Goal: Information Seeking & Learning: Learn about a topic

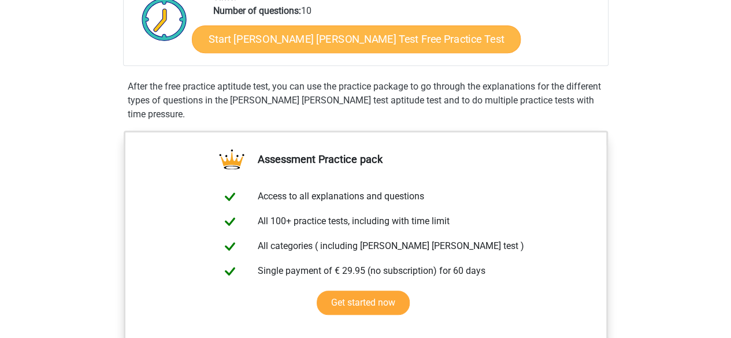
scroll to position [289, 0]
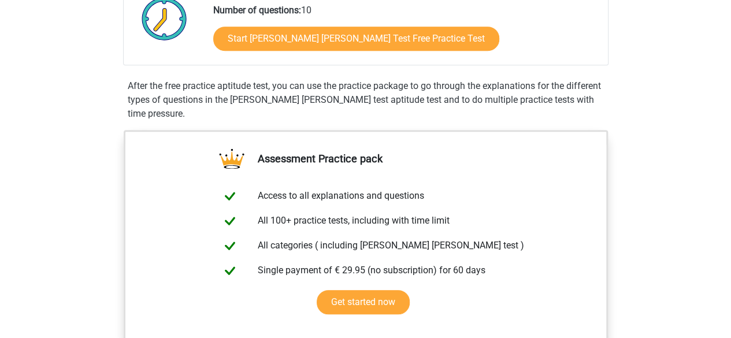
click at [318, 24] on div "Start Watson Glaser Test Free Practice Test" at bounding box center [406, 40] width 386 height 47
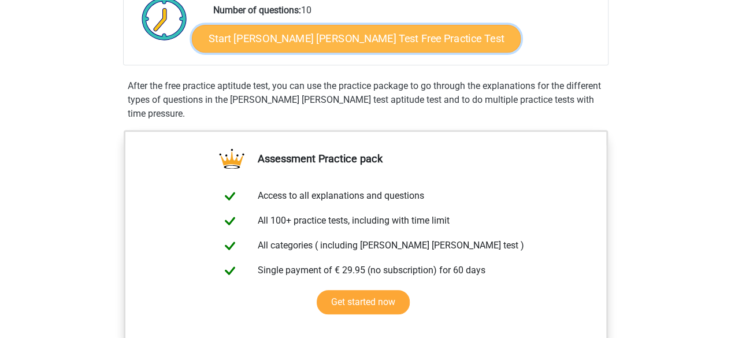
click at [318, 35] on link "Start Watson Glaser Test Free Practice Test" at bounding box center [356, 39] width 329 height 28
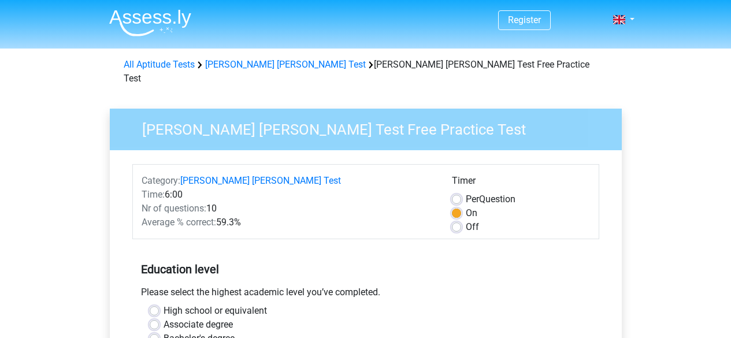
scroll to position [116, 0]
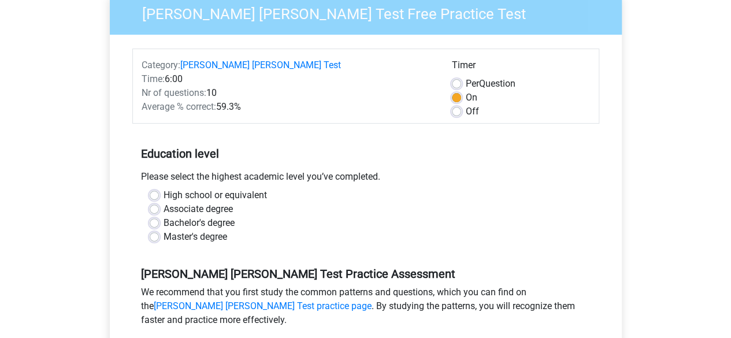
click at [164, 216] on label "Bachelor's degree" at bounding box center [199, 223] width 71 height 14
click at [152, 216] on input "Bachelor's degree" at bounding box center [154, 222] width 9 height 12
radio input "true"
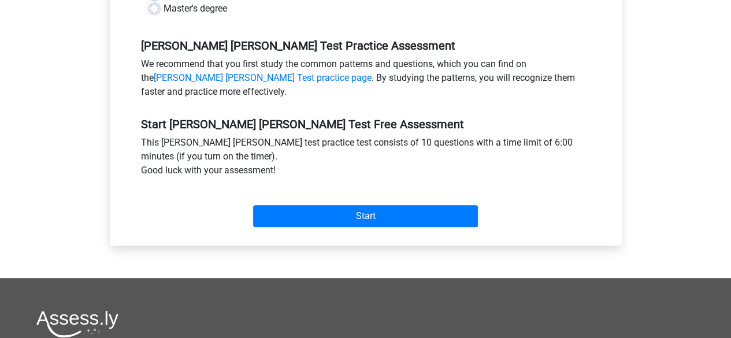
scroll to position [347, 0]
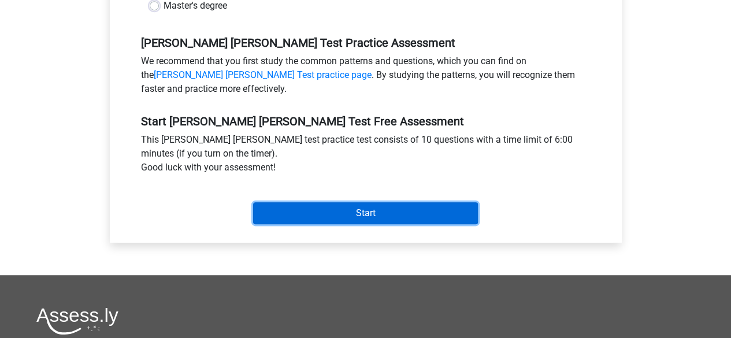
click at [409, 202] on input "Start" at bounding box center [365, 213] width 225 height 22
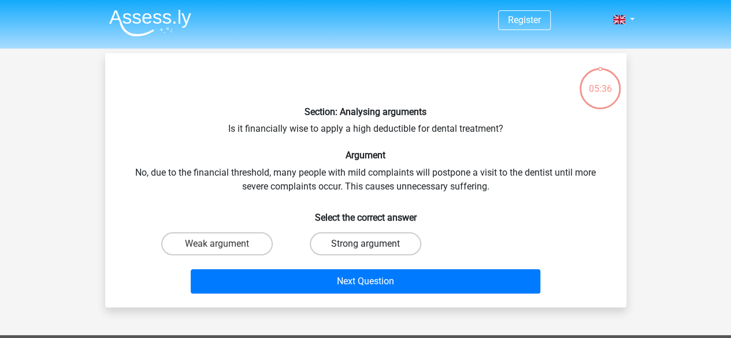
click at [342, 236] on label "Strong argument" at bounding box center [366, 243] width 112 height 23
click at [365, 244] on input "Strong argument" at bounding box center [369, 248] width 8 height 8
radio input "true"
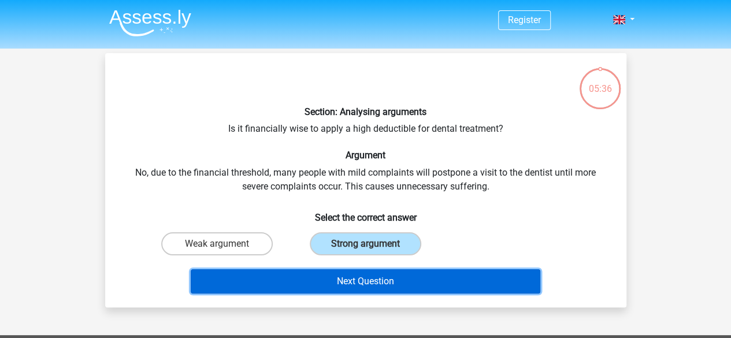
click at [358, 272] on button "Next Question" at bounding box center [366, 281] width 350 height 24
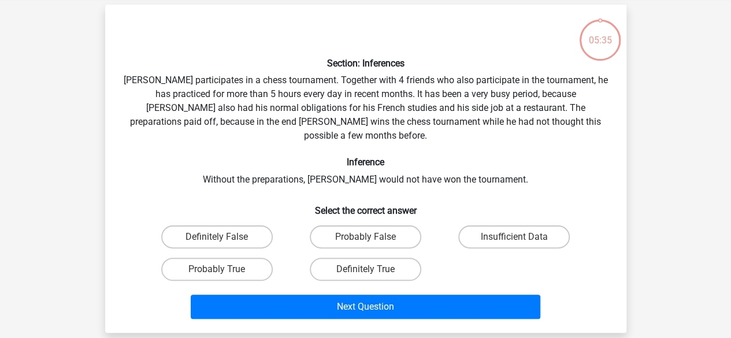
scroll to position [53, 0]
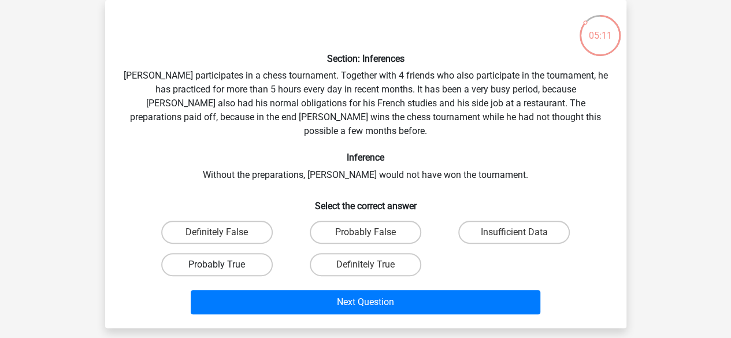
click at [209, 253] on label "Probably True" at bounding box center [217, 264] width 112 height 23
click at [217, 265] on input "Probably True" at bounding box center [221, 269] width 8 height 8
radio input "true"
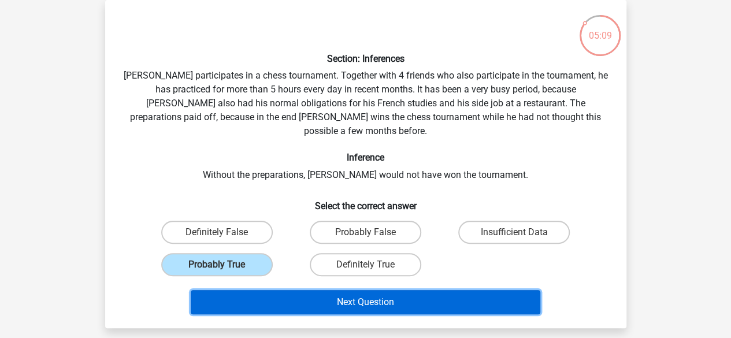
click at [278, 290] on button "Next Question" at bounding box center [366, 302] width 350 height 24
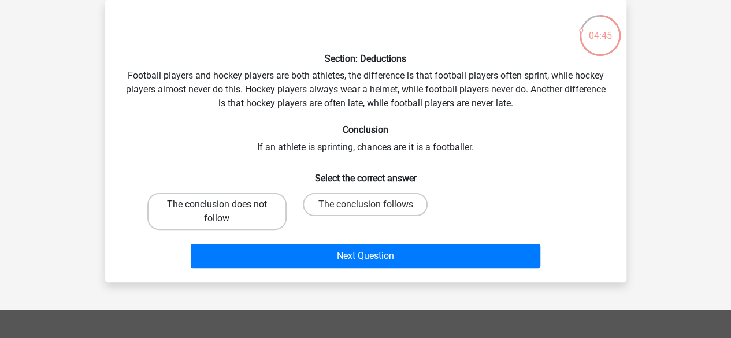
click at [258, 197] on label "The conclusion does not follow" at bounding box center [216, 211] width 139 height 37
click at [224, 205] on input "The conclusion does not follow" at bounding box center [221, 209] width 8 height 8
radio input "true"
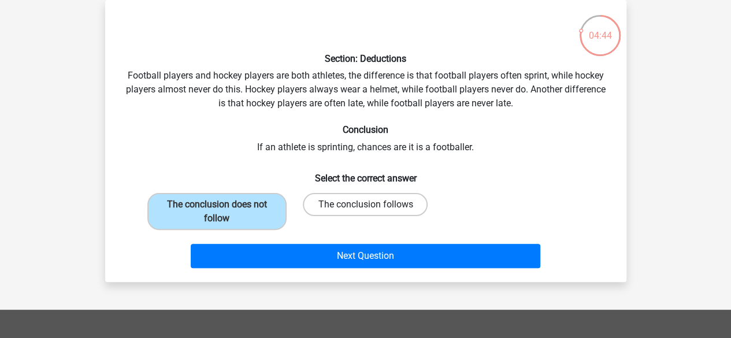
click at [316, 193] on div "The conclusion follows" at bounding box center [365, 211] width 149 height 46
click at [318, 202] on label "The conclusion follows" at bounding box center [365, 204] width 125 height 23
click at [365, 205] on input "The conclusion follows" at bounding box center [369, 209] width 8 height 8
radio input "true"
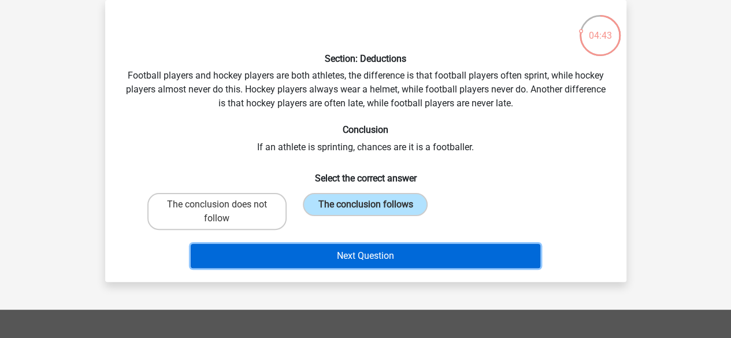
click at [314, 253] on button "Next Question" at bounding box center [366, 256] width 350 height 24
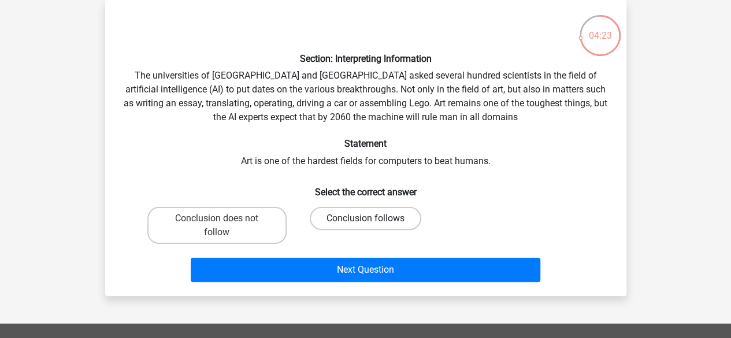
click at [333, 225] on label "Conclusion follows" at bounding box center [366, 218] width 112 height 23
click at [365, 225] on input "Conclusion follows" at bounding box center [369, 223] width 8 height 8
radio input "true"
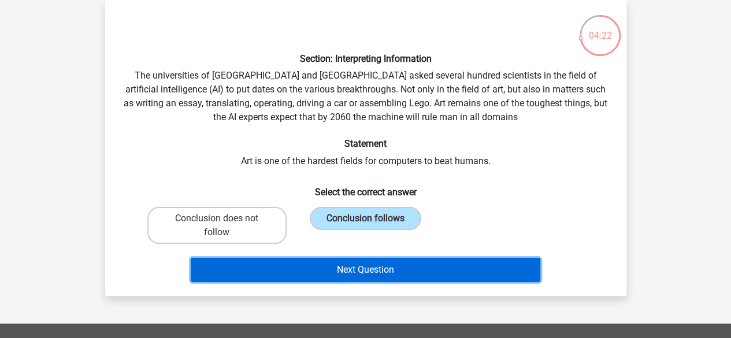
click at [328, 264] on button "Next Question" at bounding box center [366, 270] width 350 height 24
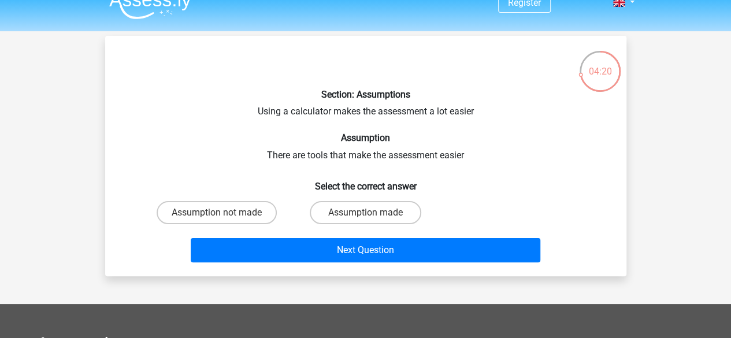
scroll to position [0, 0]
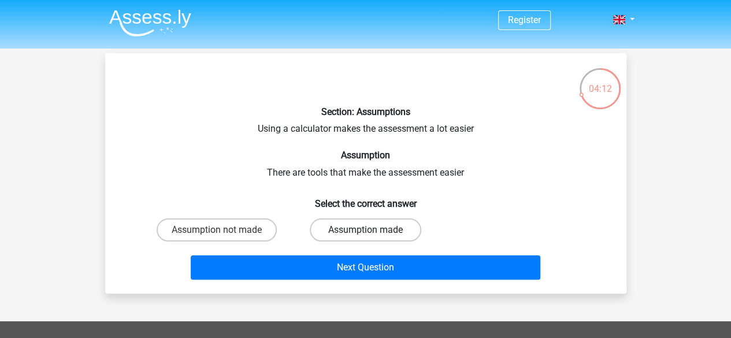
click at [338, 230] on label "Assumption made" at bounding box center [366, 230] width 112 height 23
click at [365, 230] on input "Assumption made" at bounding box center [369, 234] width 8 height 8
radio input "true"
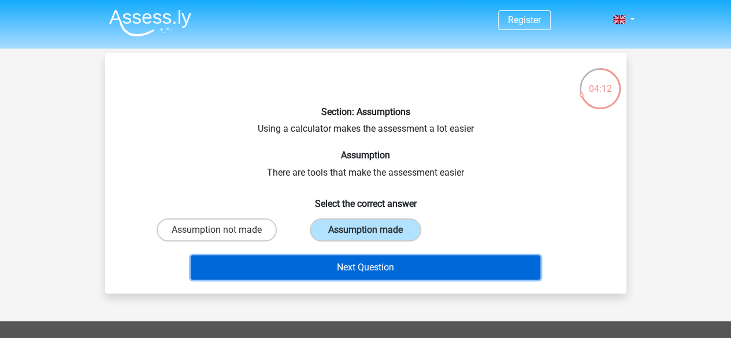
click at [339, 268] on button "Next Question" at bounding box center [366, 268] width 350 height 24
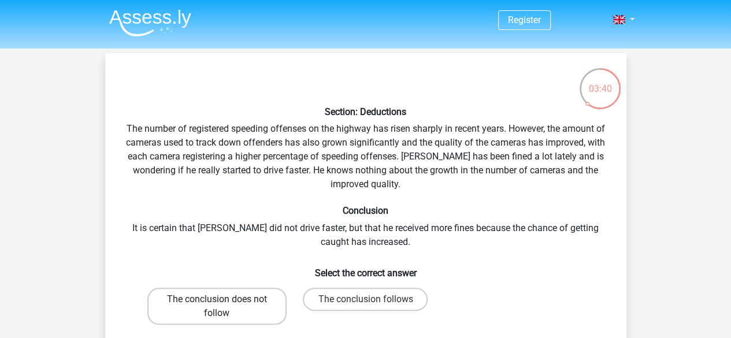
click at [239, 301] on label "The conclusion does not follow" at bounding box center [216, 306] width 139 height 37
click at [224, 301] on input "The conclusion does not follow" at bounding box center [221, 304] width 8 height 8
radio input "true"
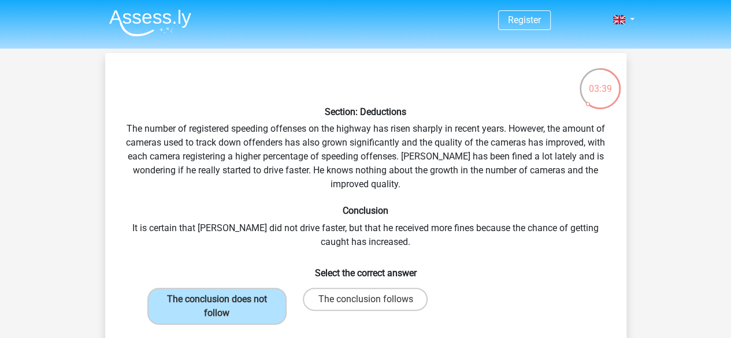
scroll to position [173, 0]
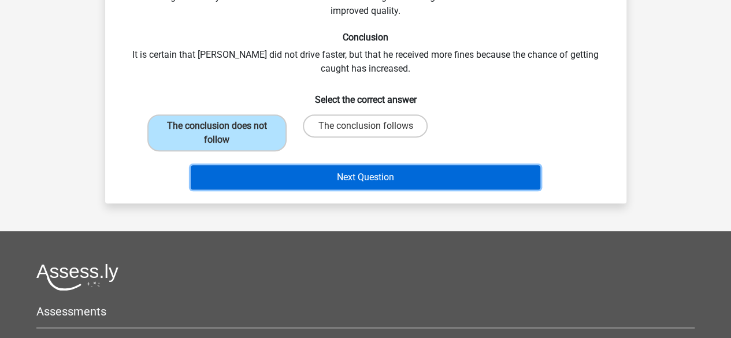
click at [448, 172] on button "Next Question" at bounding box center [366, 177] width 350 height 24
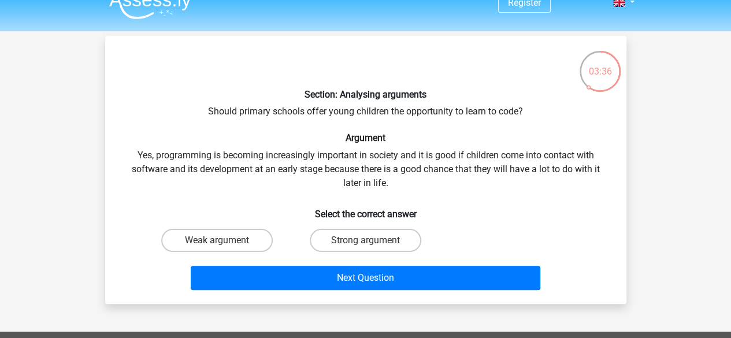
scroll to position [0, 0]
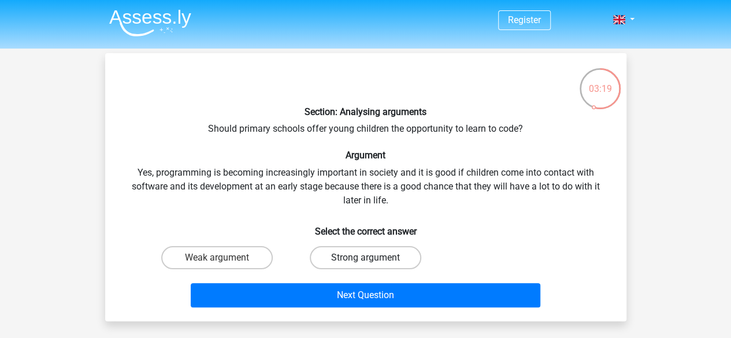
click at [361, 253] on label "Strong argument" at bounding box center [366, 257] width 112 height 23
click at [365, 258] on input "Strong argument" at bounding box center [369, 262] width 8 height 8
radio input "true"
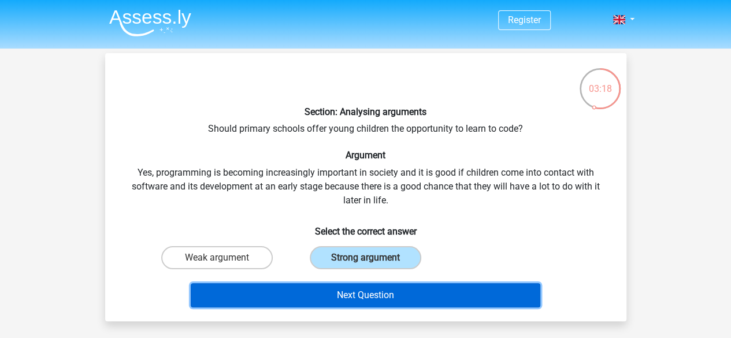
click at [365, 289] on button "Next Question" at bounding box center [366, 295] width 350 height 24
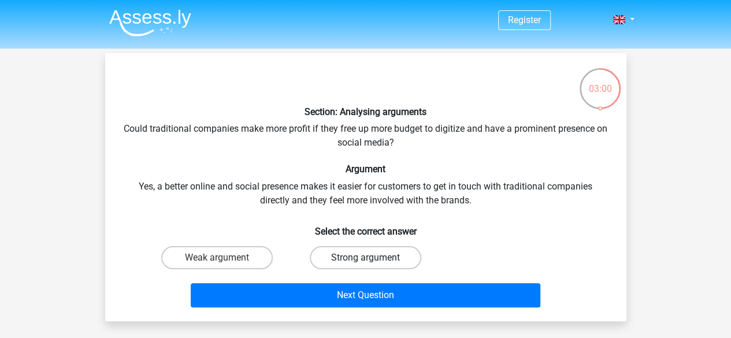
click at [353, 256] on label "Strong argument" at bounding box center [366, 257] width 112 height 23
click at [365, 258] on input "Strong argument" at bounding box center [369, 262] width 8 height 8
radio input "true"
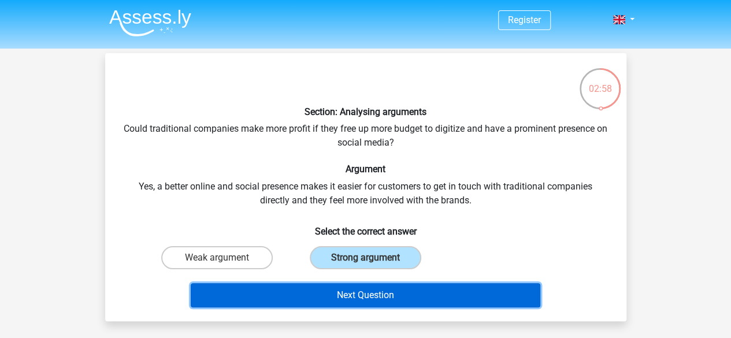
click at [361, 302] on button "Next Question" at bounding box center [366, 295] width 350 height 24
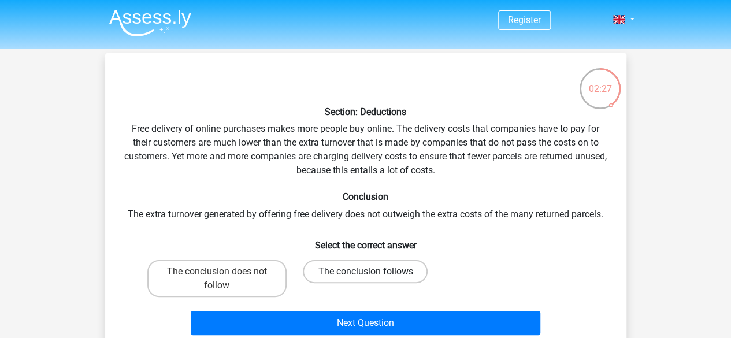
click at [352, 270] on label "The conclusion follows" at bounding box center [365, 271] width 125 height 23
click at [365, 272] on input "The conclusion follows" at bounding box center [369, 276] width 8 height 8
radio input "true"
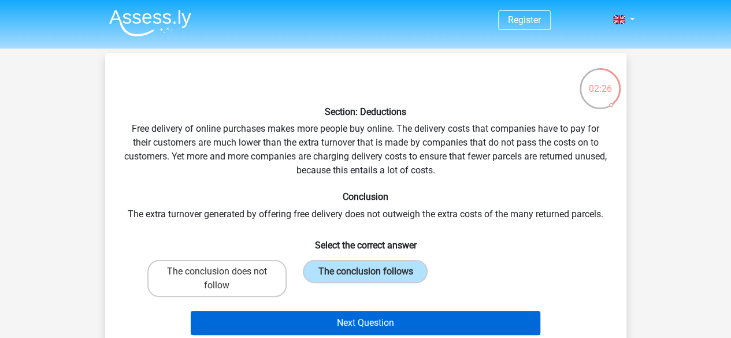
click at [352, 315] on div "Next Question" at bounding box center [366, 321] width 485 height 38
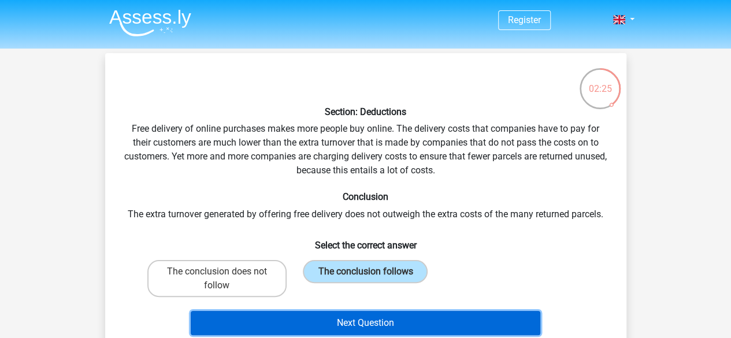
click at [352, 314] on button "Next Question" at bounding box center [366, 323] width 350 height 24
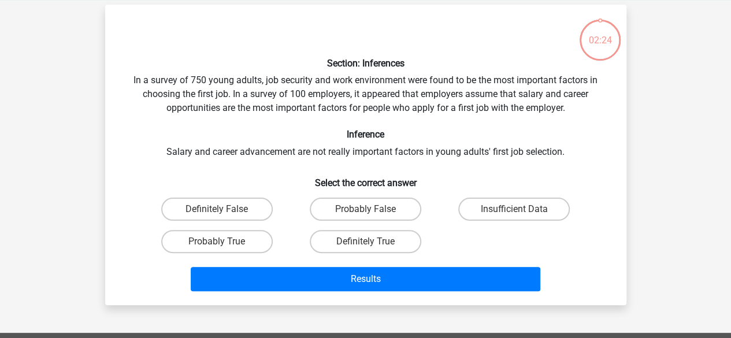
scroll to position [53, 0]
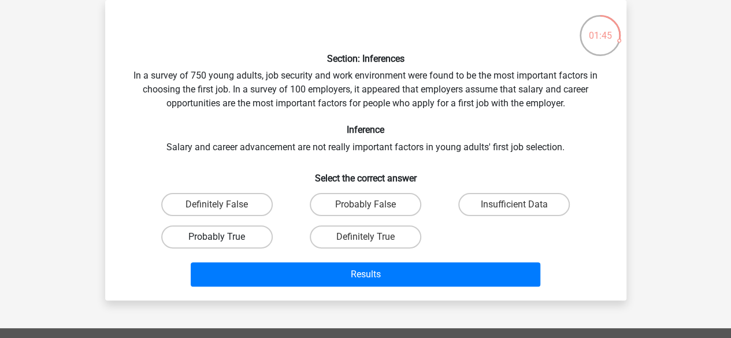
click at [263, 235] on label "Probably True" at bounding box center [217, 236] width 112 height 23
click at [224, 237] on input "Probably True" at bounding box center [221, 241] width 8 height 8
radio input "true"
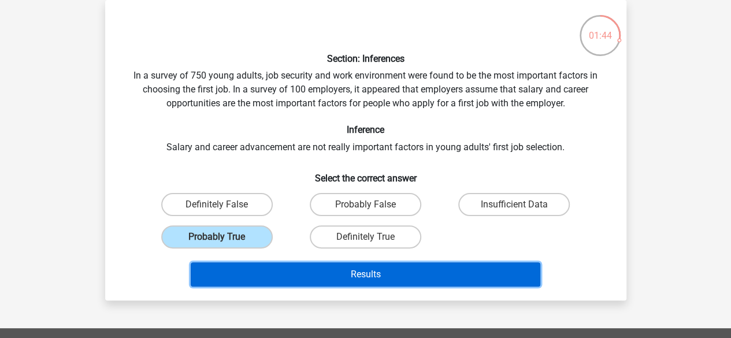
click at [282, 263] on button "Results" at bounding box center [366, 275] width 350 height 24
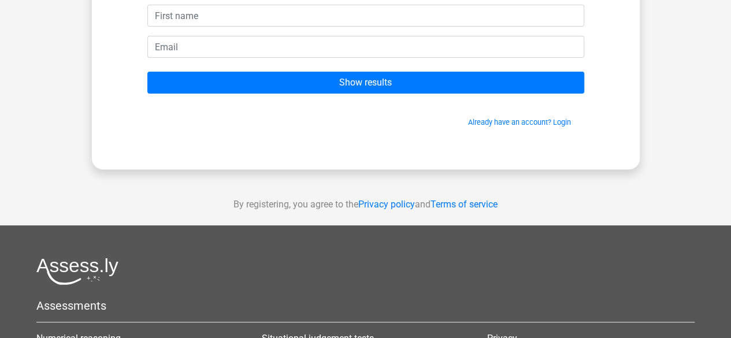
scroll to position [58, 0]
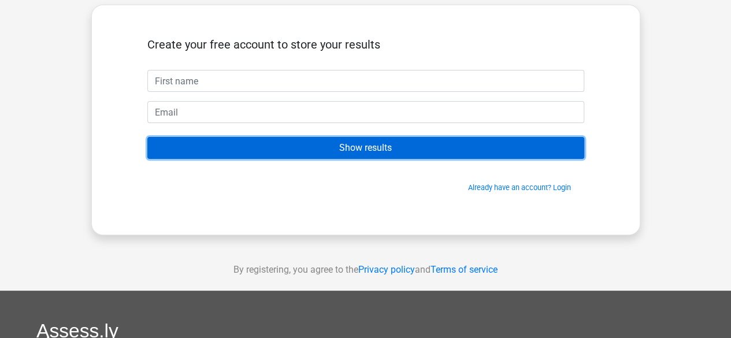
click at [295, 146] on input "Show results" at bounding box center [365, 148] width 437 height 22
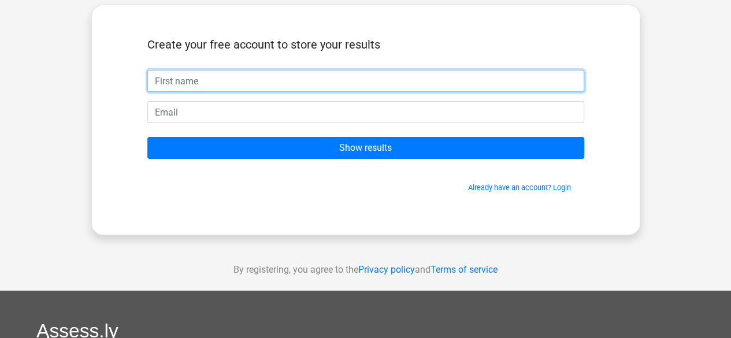
click at [214, 82] on input "text" at bounding box center [365, 81] width 437 height 22
type input "Megan"
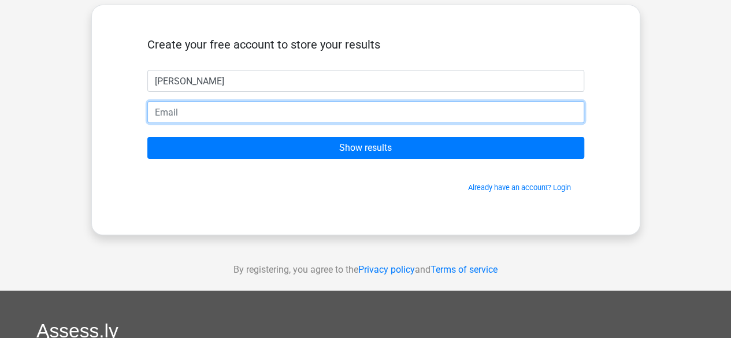
click at [193, 114] on input "email" at bounding box center [365, 112] width 437 height 22
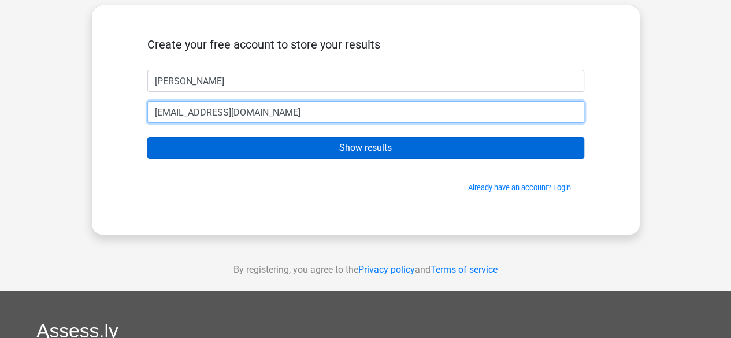
type input "[EMAIL_ADDRESS][DOMAIN_NAME]"
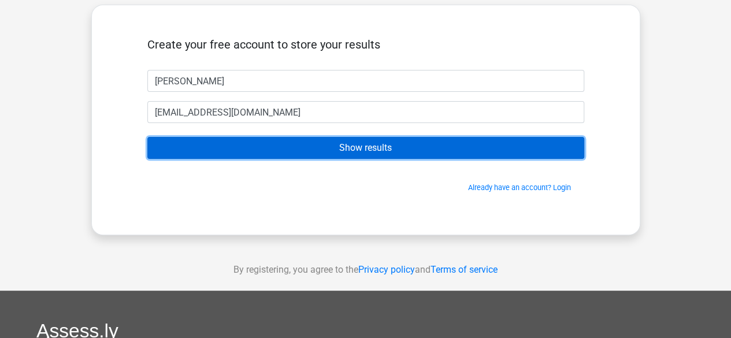
click at [287, 149] on input "Show results" at bounding box center [365, 148] width 437 height 22
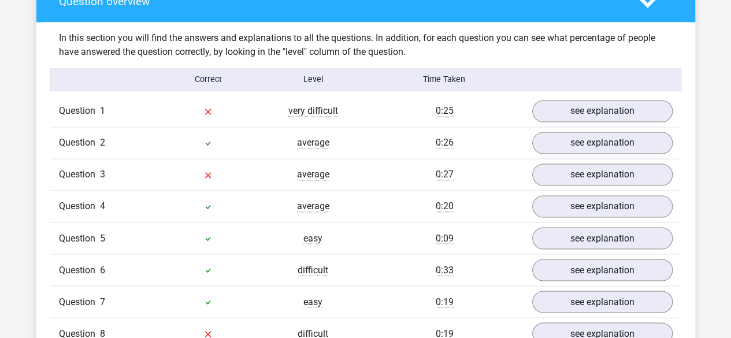
scroll to position [867, 0]
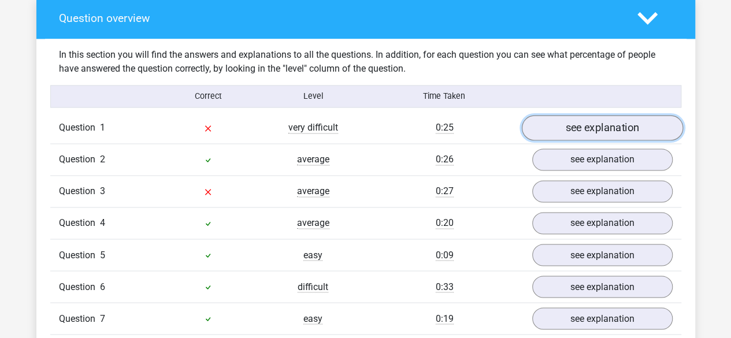
click at [607, 116] on link "see explanation" at bounding box center [602, 128] width 161 height 25
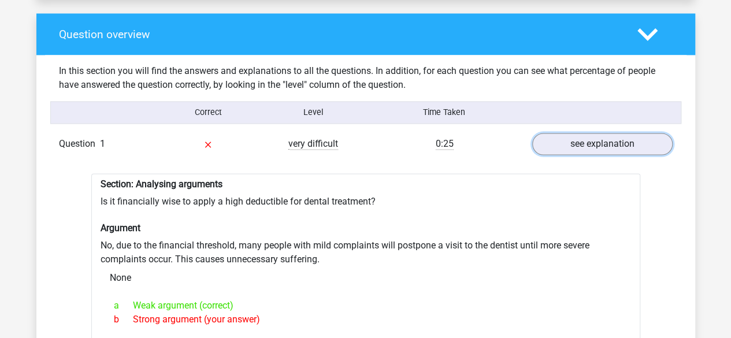
scroll to position [809, 0]
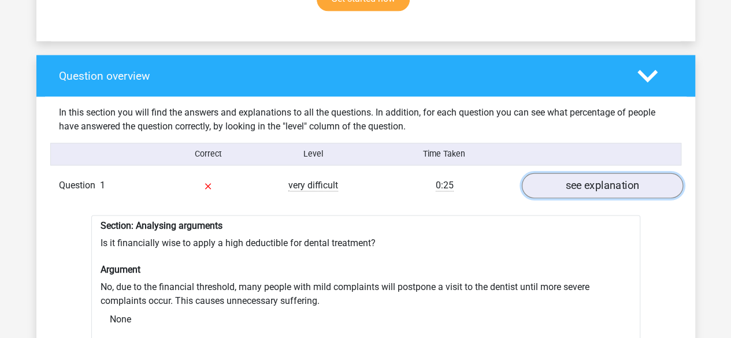
click at [600, 184] on link "see explanation" at bounding box center [602, 185] width 161 height 25
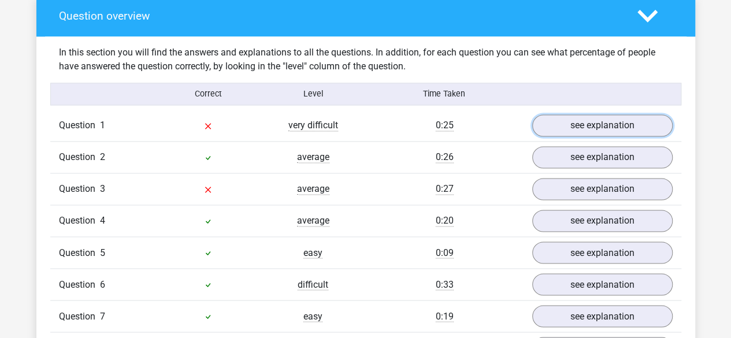
scroll to position [925, 0]
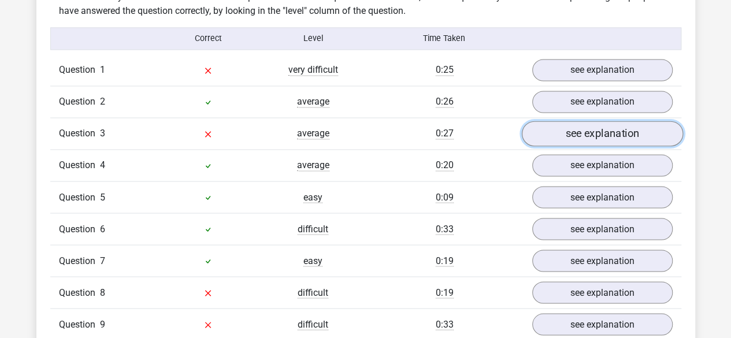
click at [574, 128] on link "see explanation" at bounding box center [602, 133] width 161 height 25
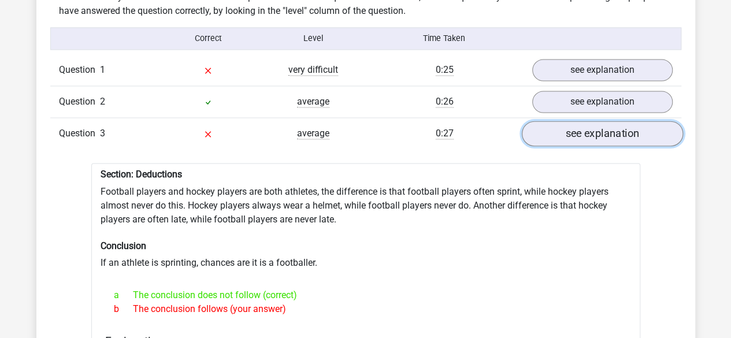
click at [574, 128] on link "see explanation" at bounding box center [602, 133] width 161 height 25
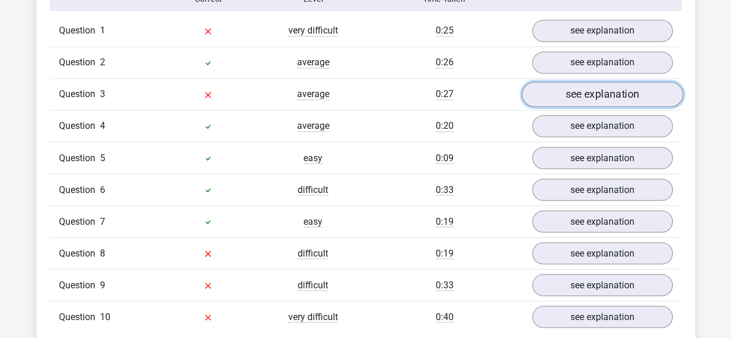
scroll to position [983, 0]
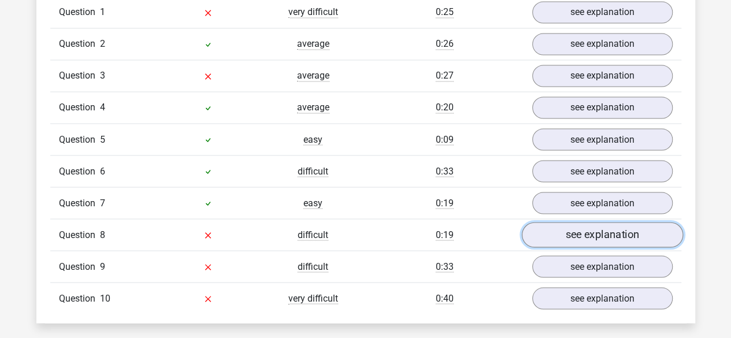
click at [574, 230] on link "see explanation" at bounding box center [602, 235] width 161 height 25
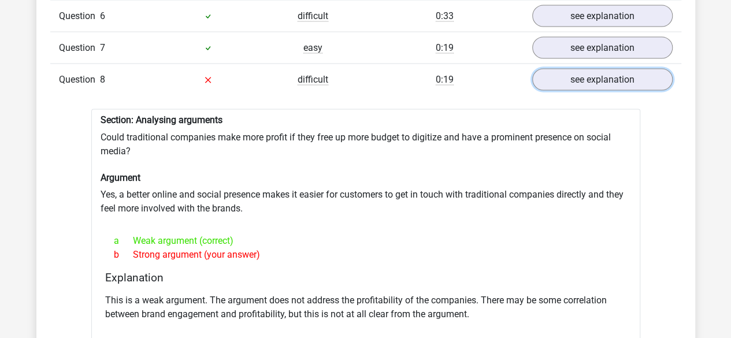
scroll to position [1156, 0]
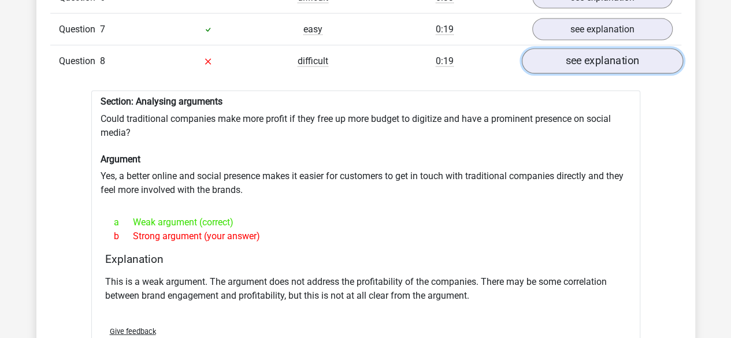
click at [615, 49] on link "see explanation" at bounding box center [602, 61] width 161 height 25
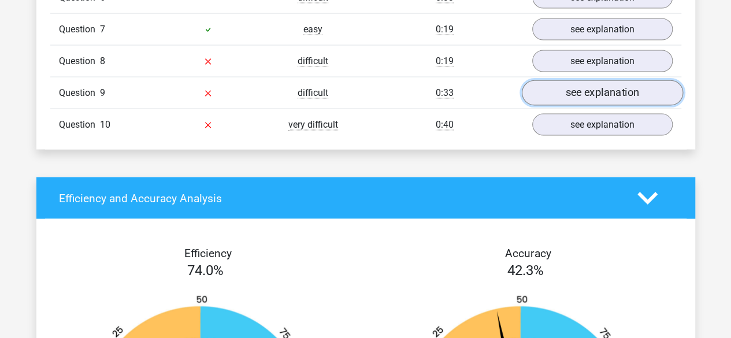
click at [612, 81] on link "see explanation" at bounding box center [602, 93] width 161 height 25
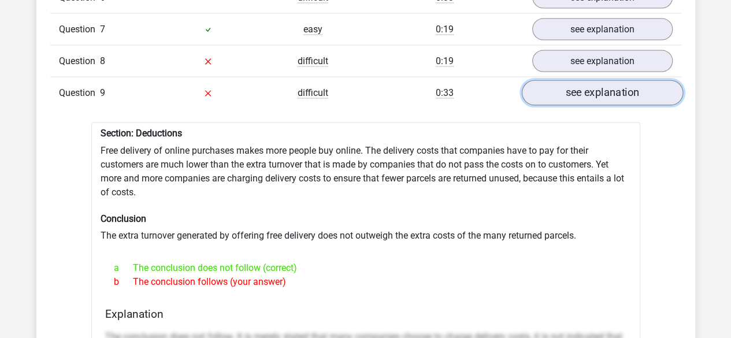
click at [612, 81] on link "see explanation" at bounding box center [602, 93] width 161 height 25
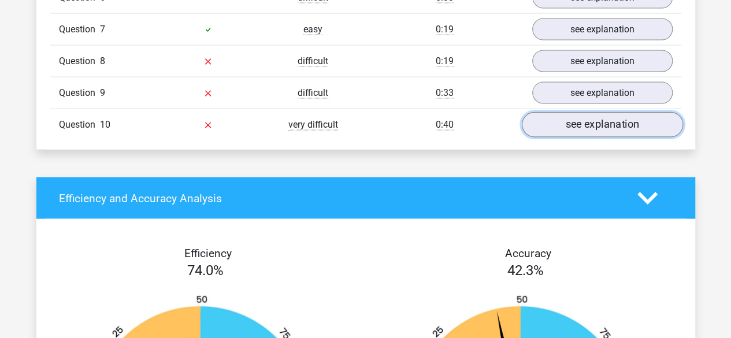
click at [590, 114] on link "see explanation" at bounding box center [602, 125] width 161 height 25
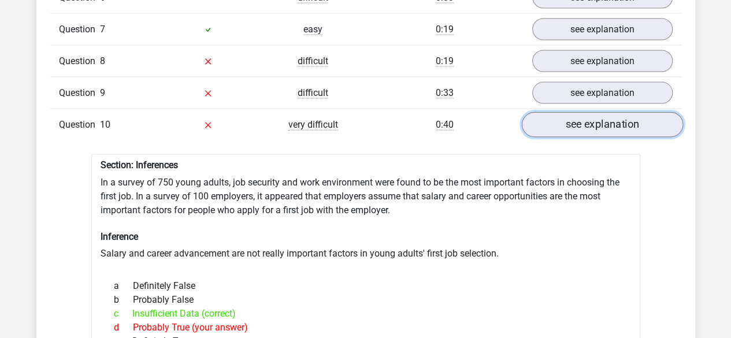
scroll to position [1214, 0]
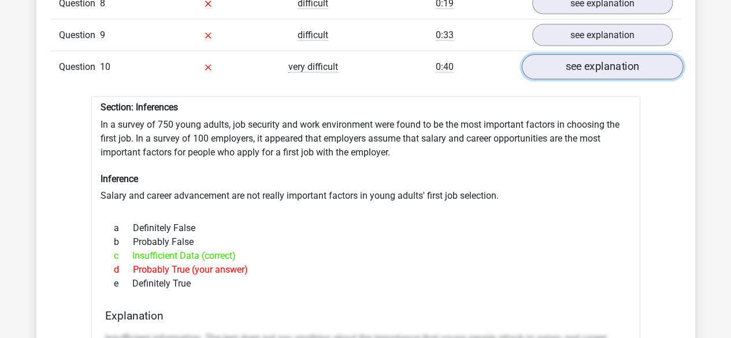
click at [598, 55] on link "see explanation" at bounding box center [602, 67] width 161 height 25
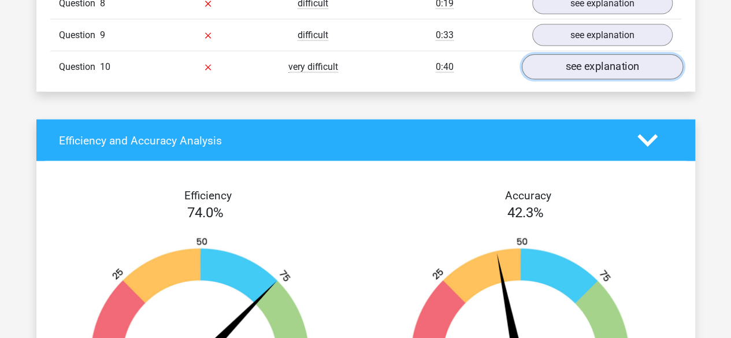
click at [596, 55] on link "see explanation" at bounding box center [602, 67] width 161 height 25
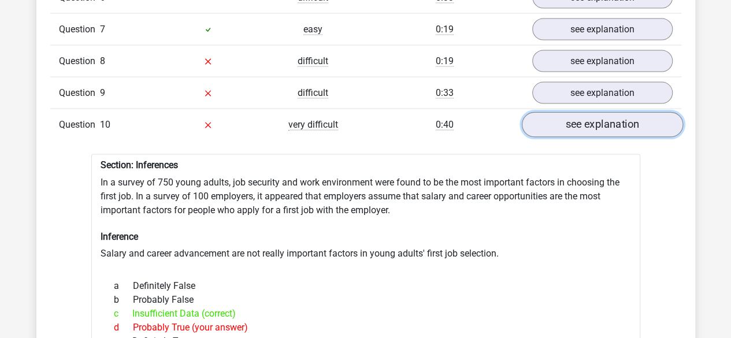
click at [589, 117] on link "see explanation" at bounding box center [602, 125] width 161 height 25
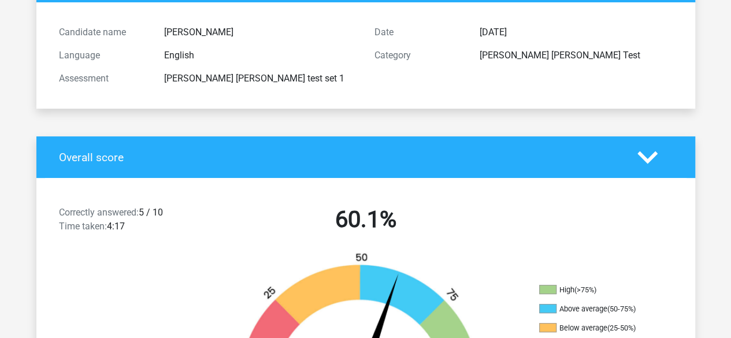
scroll to position [0, 0]
